Goal: Find specific fact: Find specific fact

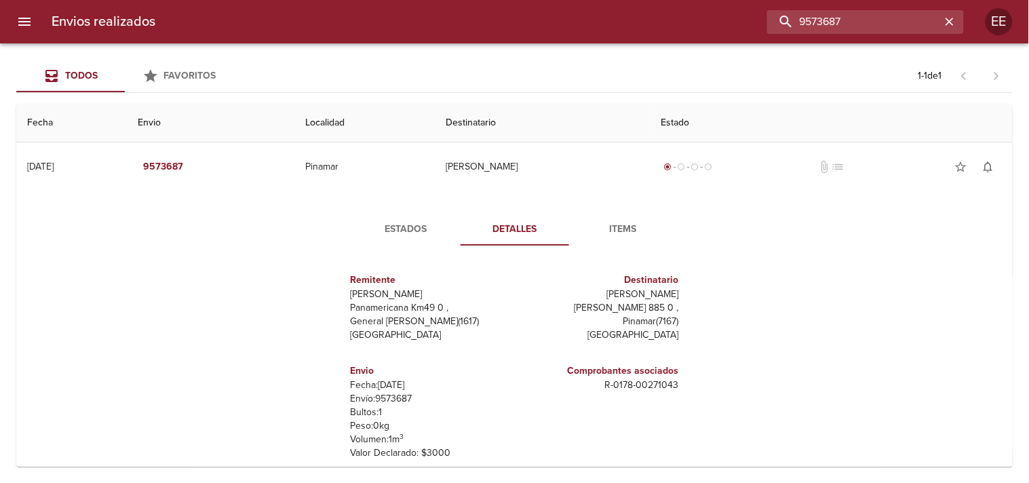
click at [858, 28] on input "9573687" at bounding box center [854, 22] width 174 height 24
paste input "[PERSON_NAME] [PERSON_NAME]"
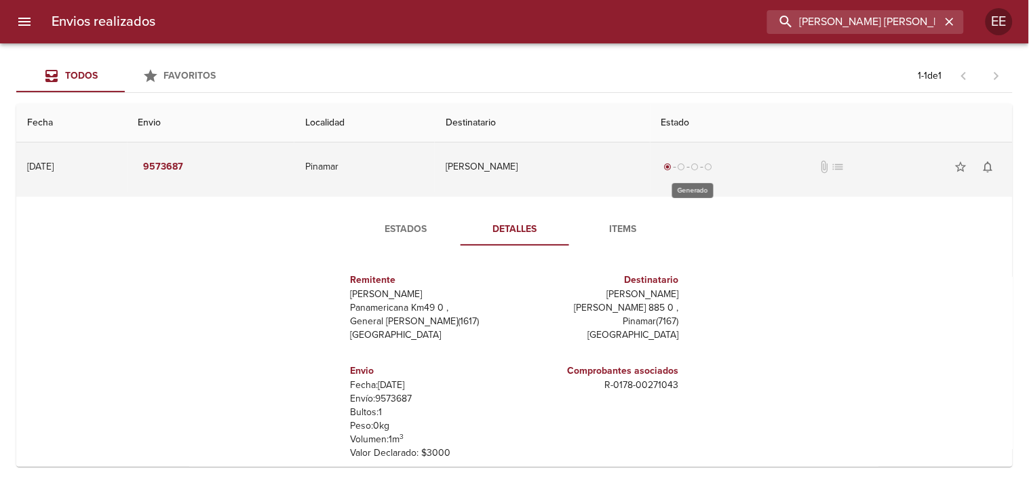
type input "[PERSON_NAME] [PERSON_NAME]"
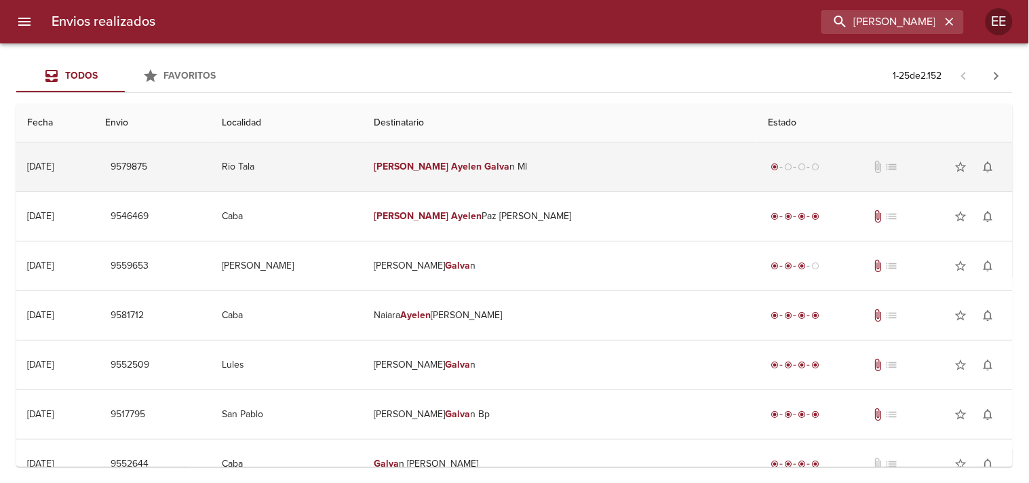
click at [468, 161] on em "Ayelen" at bounding box center [467, 167] width 31 height 12
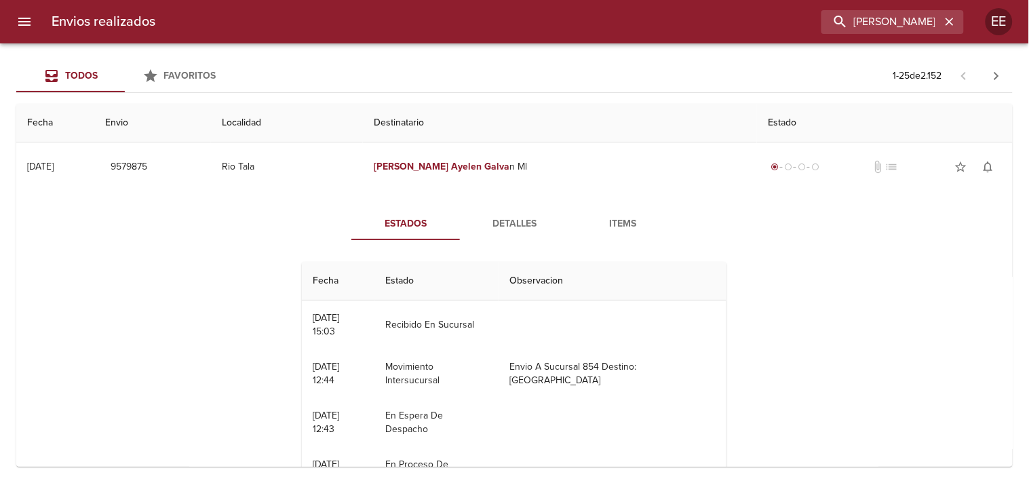
click at [479, 219] on span "Detalles" at bounding box center [514, 224] width 92 height 17
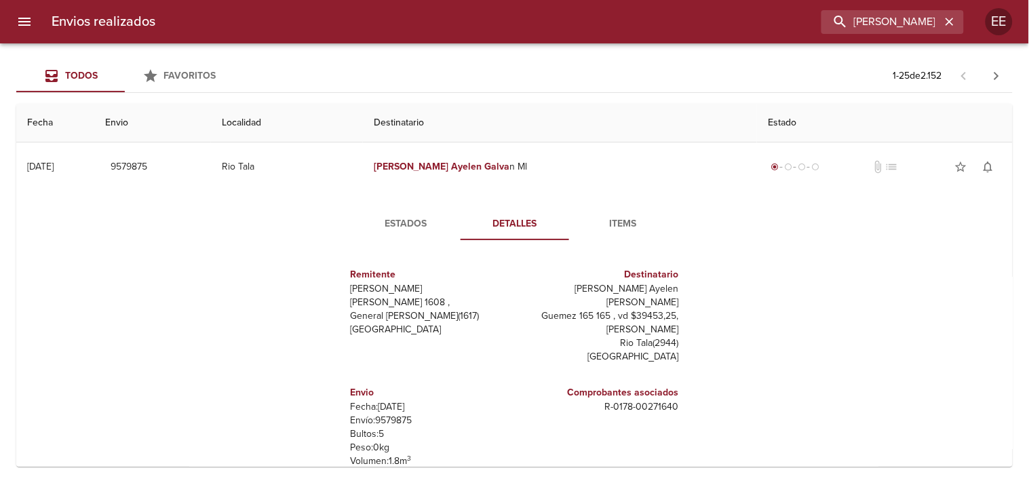
scroll to position [7, 0]
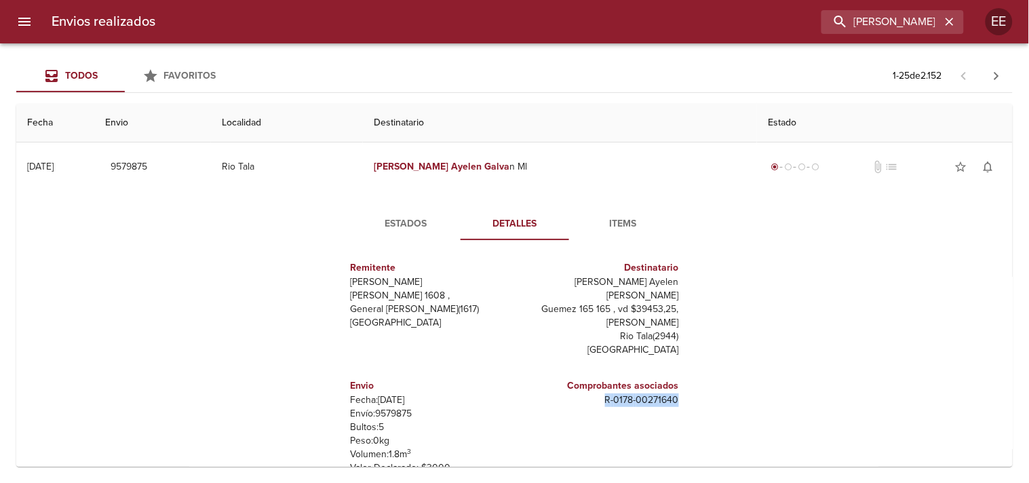
drag, startPoint x: 580, startPoint y: 390, endPoint x: 668, endPoint y: 385, distance: 88.3
click at [668, 385] on div "Comprobantes asociados R - 0178 - 00271640" at bounding box center [600, 427] width 170 height 118
copy p "R - 0178 - 00271640"
